Goal: Information Seeking & Learning: Learn about a topic

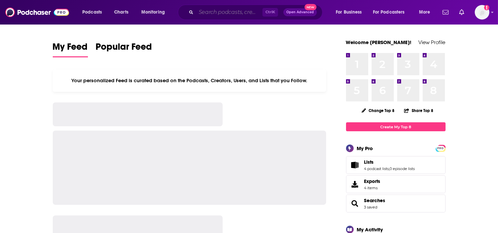
click at [214, 11] on input "Search podcasts, credits, & more..." at bounding box center [229, 12] width 66 height 11
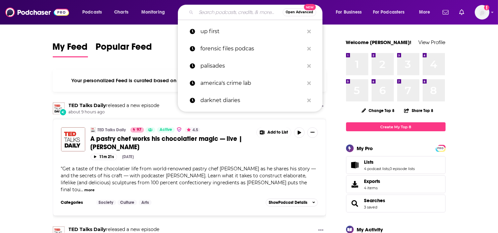
click at [220, 12] on input "Search podcasts, credits, & more..." at bounding box center [239, 12] width 87 height 11
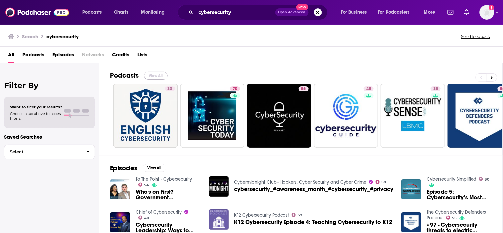
click at [161, 74] on button "View All" at bounding box center [156, 76] width 24 height 8
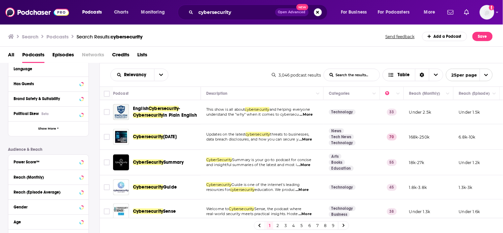
scroll to position [110, 0]
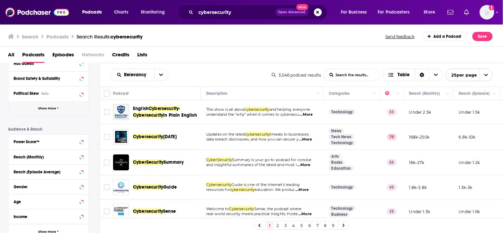
click at [52, 109] on span "Show More" at bounding box center [47, 109] width 18 height 4
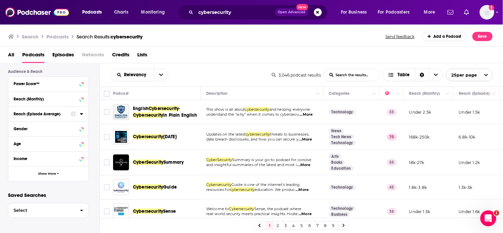
scroll to position [0, 0]
click at [57, 177] on button "Show More" at bounding box center [48, 173] width 80 height 15
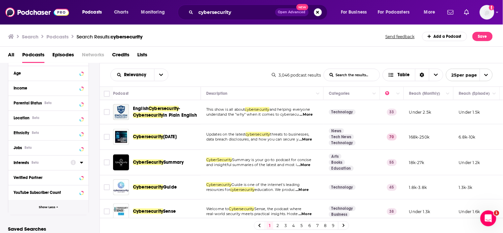
scroll to position [377, 0]
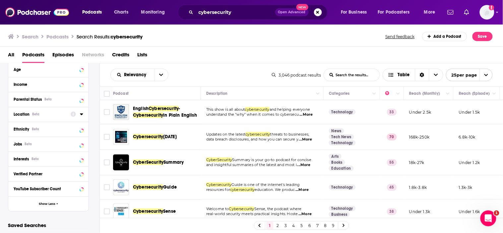
click at [80, 116] on icon at bounding box center [81, 114] width 3 height 5
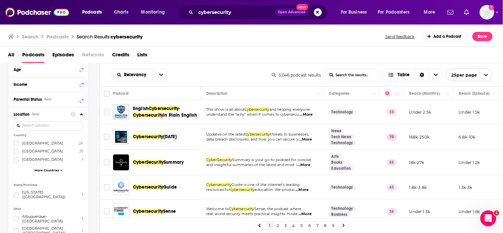
click at [58, 169] on span "More Countries" at bounding box center [46, 171] width 25 height 4
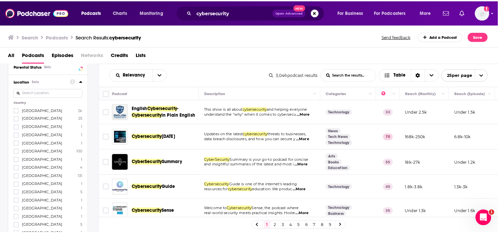
scroll to position [413, 0]
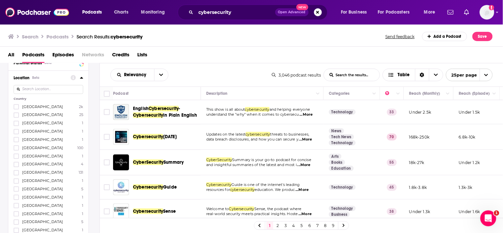
click at [22, 154] on span "France" at bounding box center [42, 156] width 41 height 5
click at [16, 158] on input "multiSelectOption-france-6" at bounding box center [16, 158] width 0 height 0
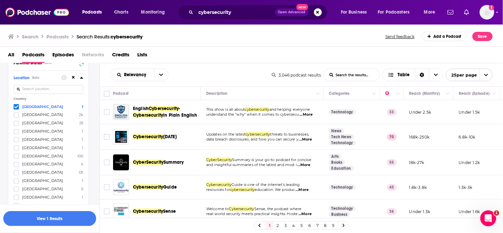
click at [56, 217] on button "View 1 Results" at bounding box center [49, 218] width 93 height 15
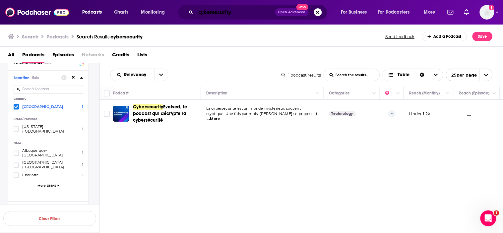
click at [224, 14] on input "cybersecurity" at bounding box center [235, 12] width 79 height 11
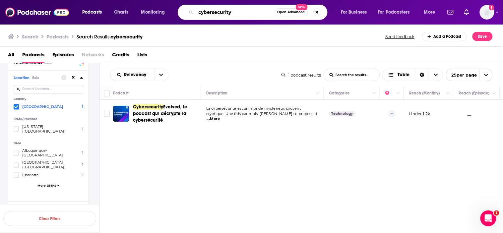
click at [224, 14] on input "cybersecurity" at bounding box center [235, 12] width 79 height 11
type input "t"
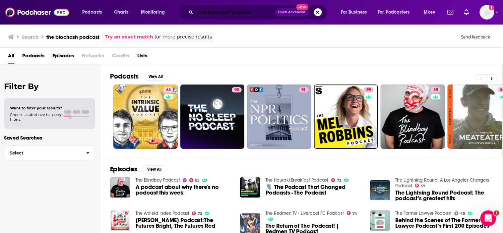
click at [236, 10] on input "the blochash podcast" at bounding box center [235, 12] width 79 height 11
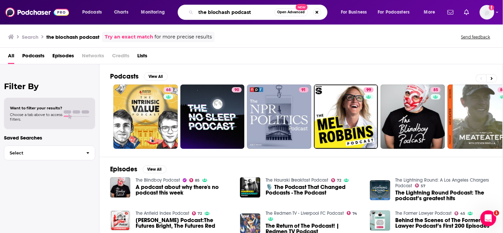
click at [218, 12] on input "the blochash podcast" at bounding box center [235, 12] width 79 height 11
type input "the blockhash podcast"
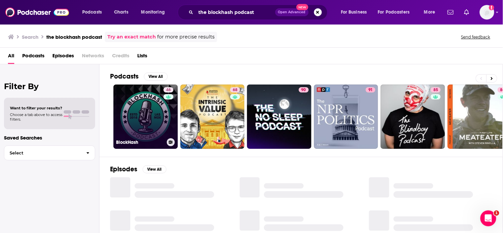
click at [154, 98] on link "46 BlockHash" at bounding box center [145, 117] width 64 height 64
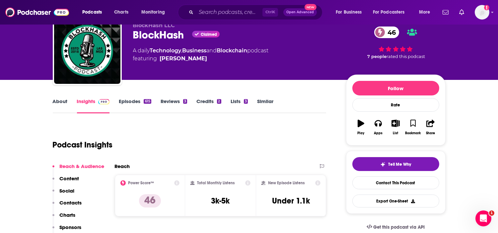
scroll to position [37, 0]
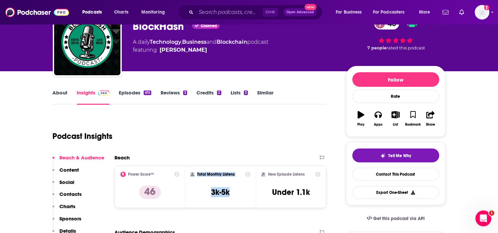
drag, startPoint x: 239, startPoint y: 192, endPoint x: 197, endPoint y: 173, distance: 47.0
click at [197, 173] on div "Total Monthly Listens 3k-5k" at bounding box center [220, 187] width 60 height 30
copy div "Total Monthly Listens 3k-5k"
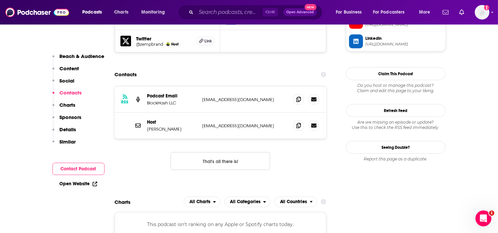
scroll to position [626, 0]
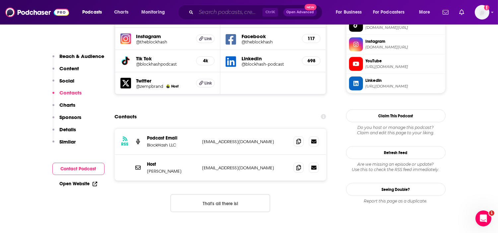
click at [253, 9] on input "Search podcasts, credits, & more..." at bounding box center [229, 12] width 66 height 11
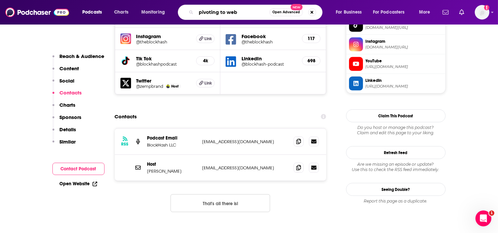
type input "pivoting to web3"
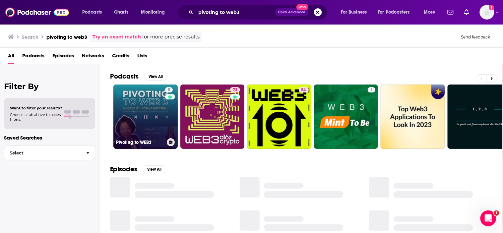
click at [149, 119] on link "5 Pivoting to WEB3" at bounding box center [145, 117] width 64 height 64
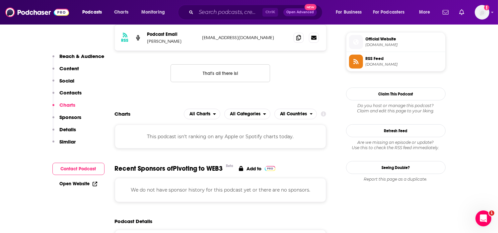
scroll to position [475, 0]
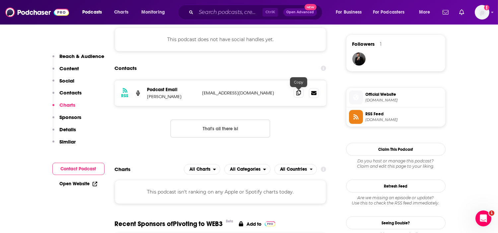
click at [299, 94] on icon at bounding box center [298, 92] width 5 height 5
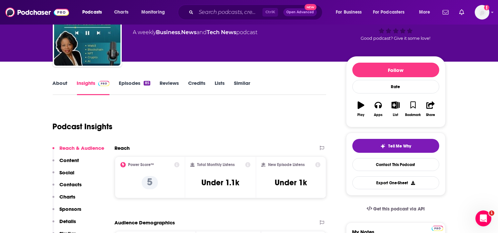
scroll to position [110, 0]
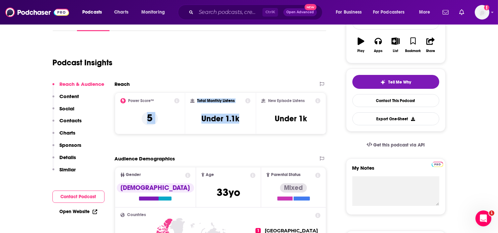
drag, startPoint x: 239, startPoint y: 119, endPoint x: 184, endPoint y: 95, distance: 60.6
click at [184, 95] on div "Power Score™ 5 Total Monthly Listens Under 1.1k New Episode Listens Under 1k" at bounding box center [220, 113] width 211 height 42
click at [220, 120] on h3 "Under 1.1k" at bounding box center [220, 119] width 38 height 10
click at [247, 119] on div "Total Monthly Listens Under 1.1k" at bounding box center [220, 113] width 60 height 30
drag, startPoint x: 244, startPoint y: 120, endPoint x: 198, endPoint y: 97, distance: 52.2
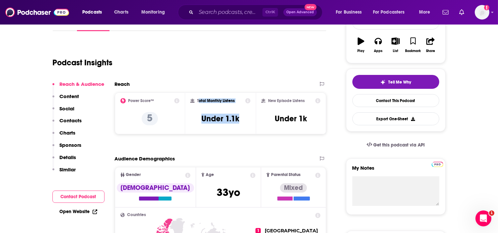
click at [198, 97] on div "Total Monthly Listens Under 1.1k" at bounding box center [220, 113] width 71 height 42
click at [216, 104] on div "Total Monthly Listens Under 1.1k" at bounding box center [220, 113] width 60 height 30
click at [245, 118] on div "Total Monthly Listens Under 1.1k" at bounding box center [220, 113] width 60 height 30
drag, startPoint x: 242, startPoint y: 120, endPoint x: 196, endPoint y: 101, distance: 49.6
click at [196, 101] on div "Total Monthly Listens Under 1.1k" at bounding box center [220, 113] width 60 height 30
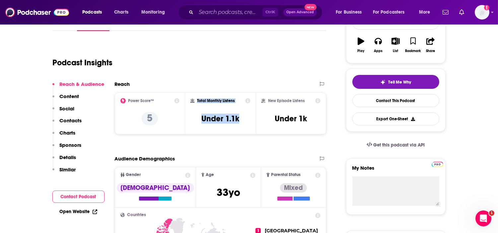
copy div "Total Monthly Listens Under 1.1k"
